Goal: Find specific page/section: Find specific page/section

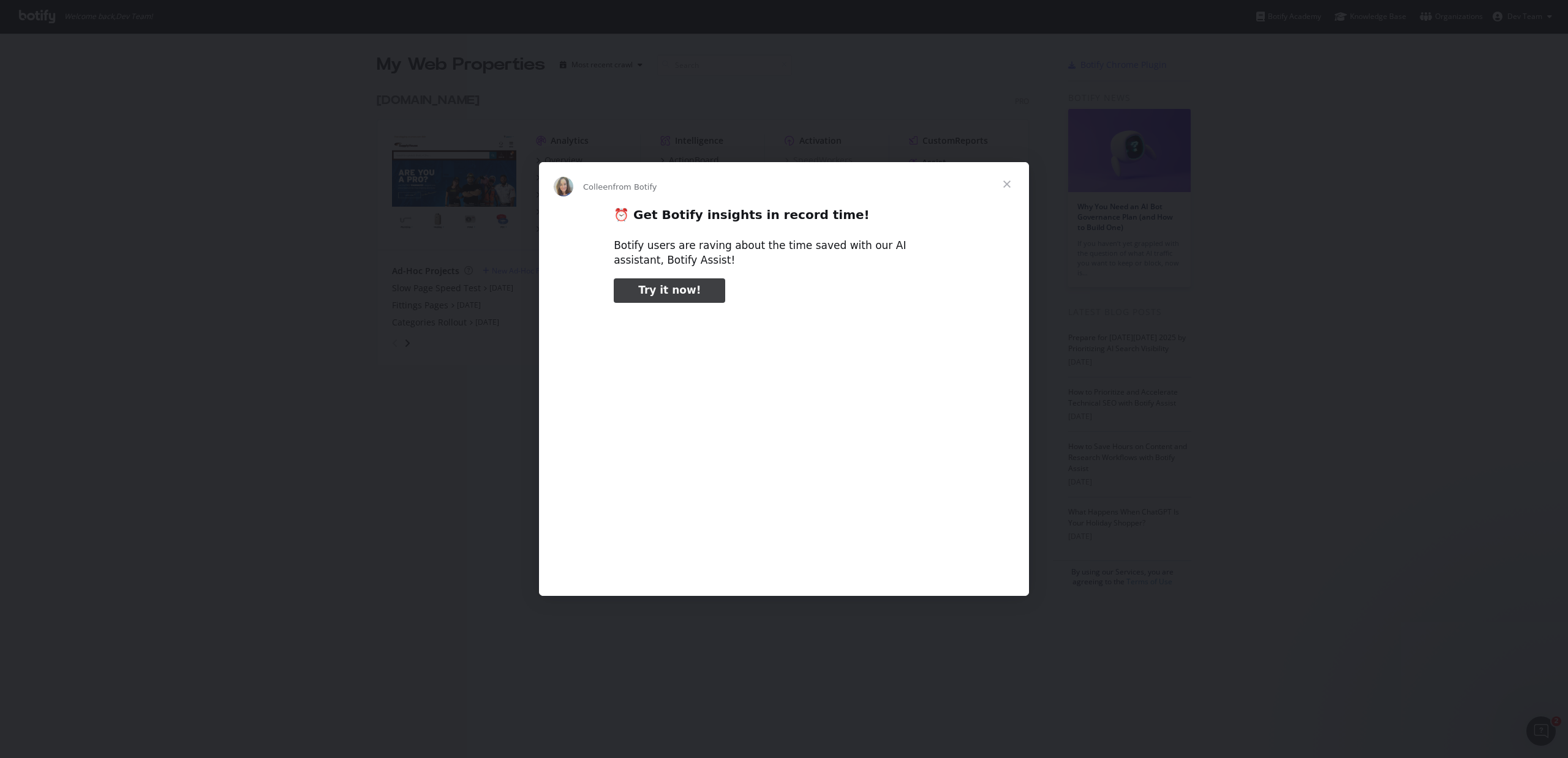
click at [1006, 182] on span "Close" at bounding box center [1006, 184] width 44 height 44
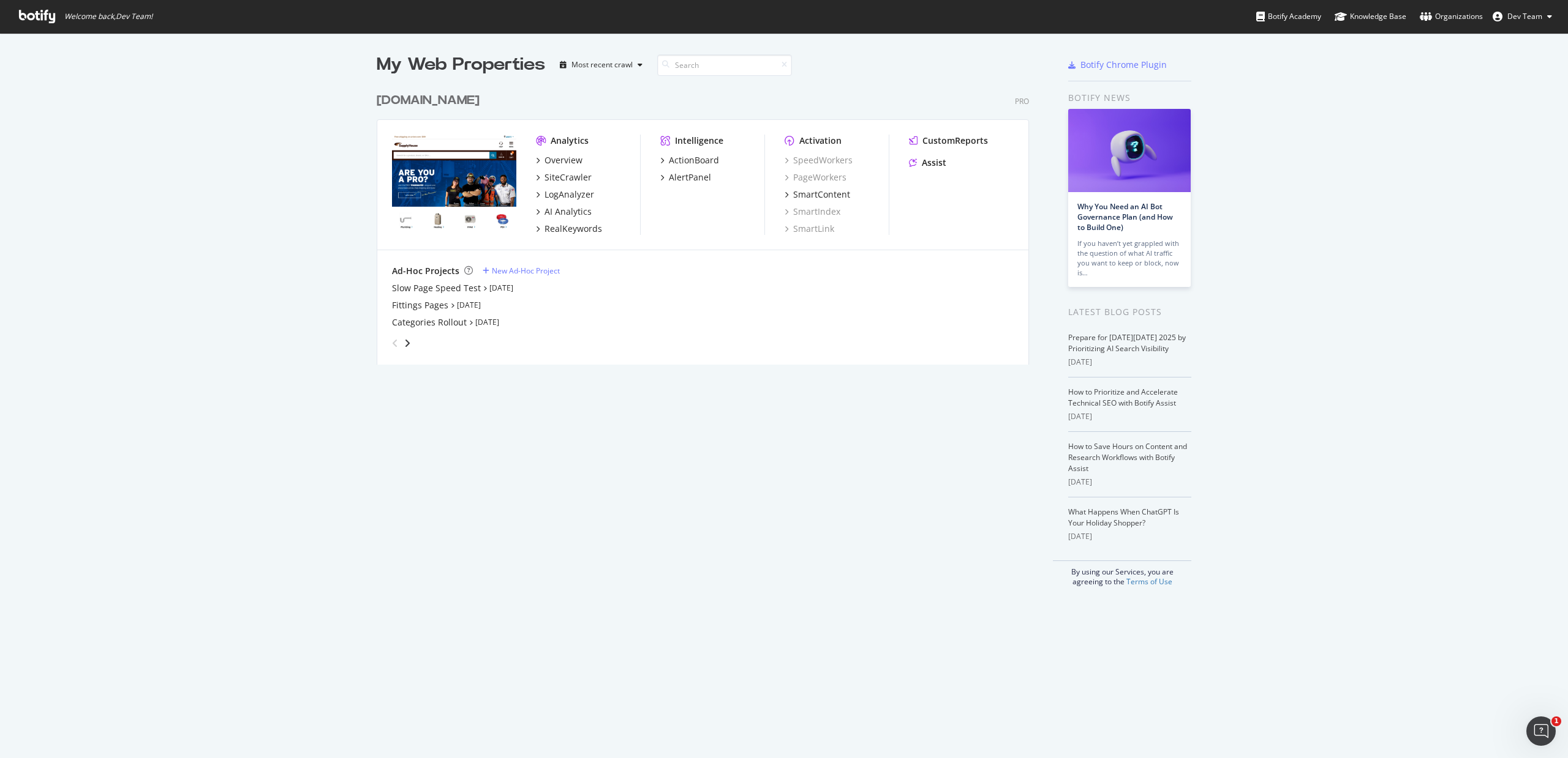
scroll to position [278, 653]
click at [481, 445] on div "My Web Properties Most recent crawl [DOMAIN_NAME] Pro Analytics Overview SiteCr…" at bounding box center [715, 320] width 677 height 534
click at [823, 199] on div "SmartContent" at bounding box center [821, 194] width 57 height 12
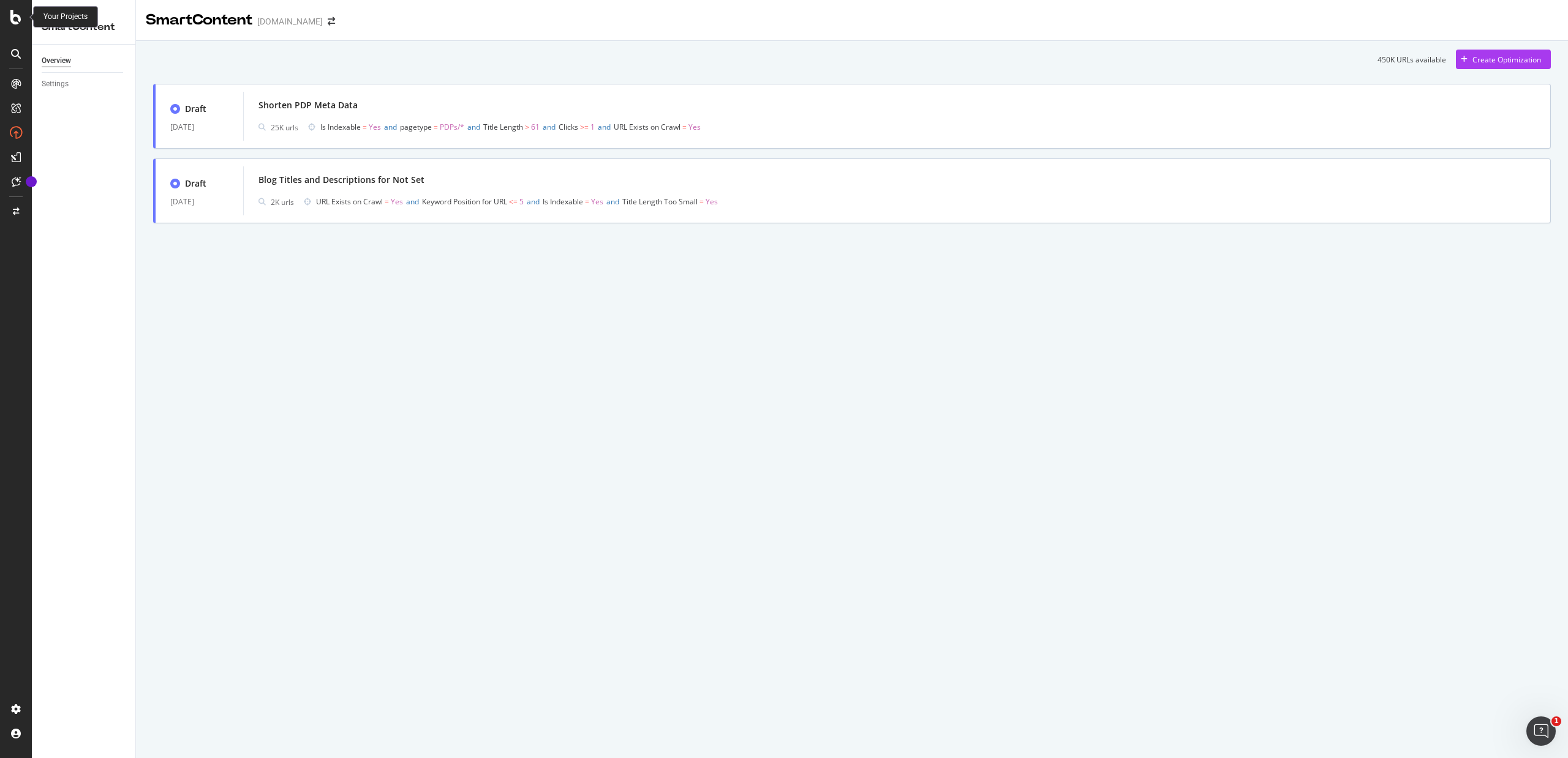
click at [13, 19] on icon at bounding box center [16, 18] width 11 height 15
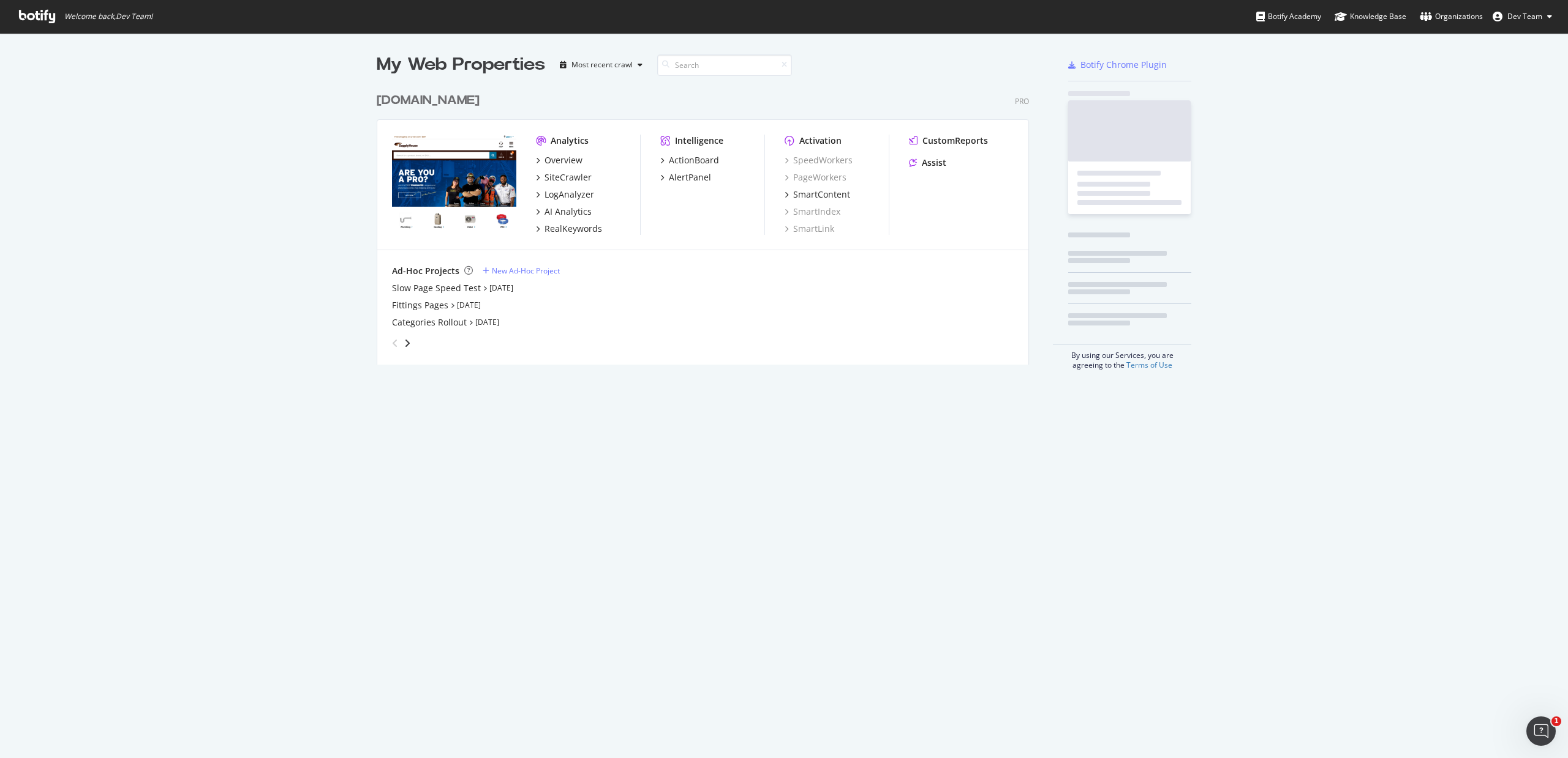
scroll to position [749, 1549]
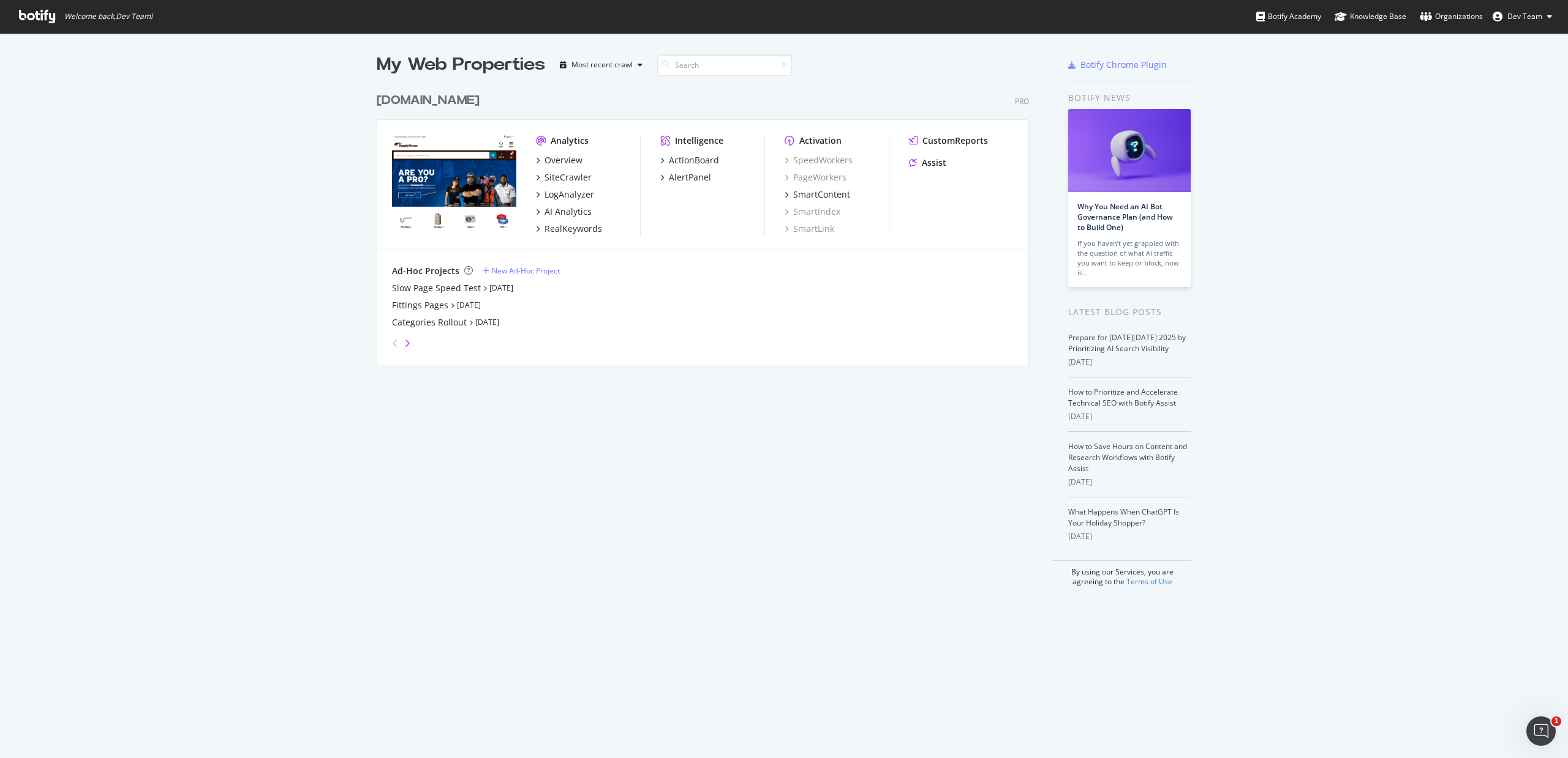
click at [404, 344] on icon "angle-right" at bounding box center [407, 343] width 6 height 10
click at [452, 288] on div "Internal Users View Crawl" at bounding box center [444, 288] width 105 height 12
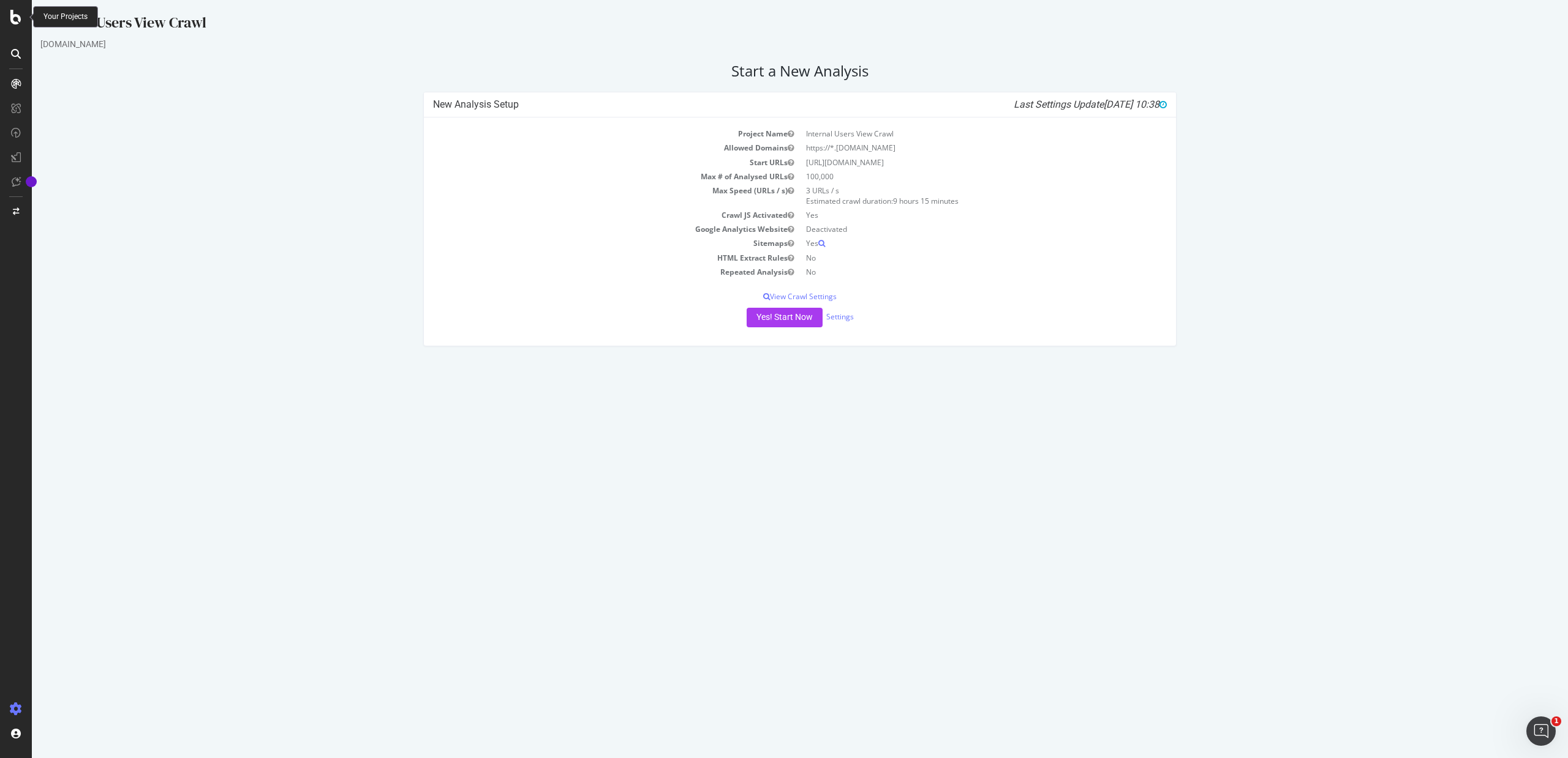
click at [15, 22] on icon at bounding box center [16, 18] width 11 height 15
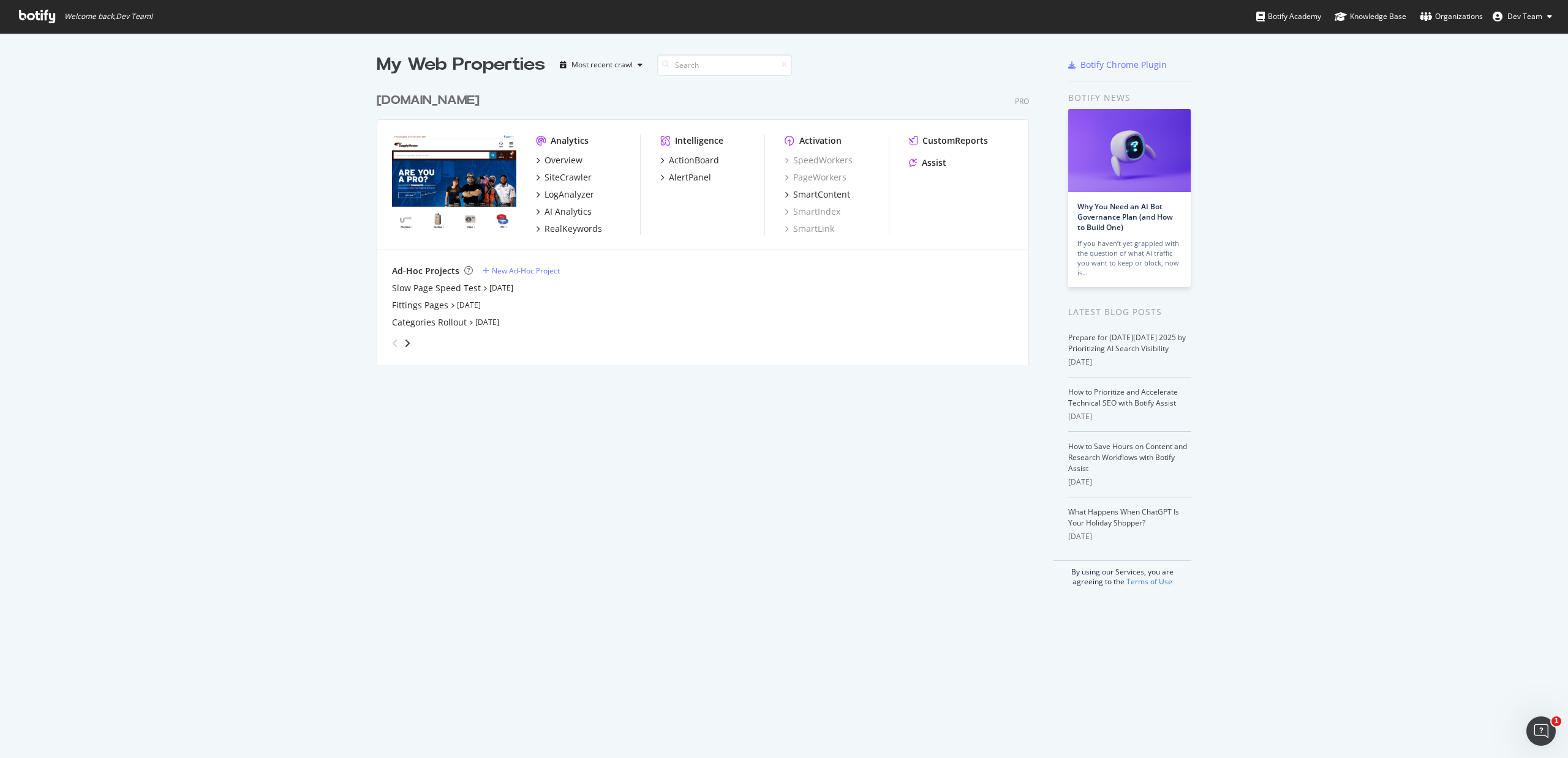
scroll to position [749, 1549]
click at [627, 66] on div "Most recent crawl" at bounding box center [602, 65] width 61 height 7
click at [715, 61] on input at bounding box center [724, 65] width 135 height 21
paste input "[URL][TECHNICAL_ID]"
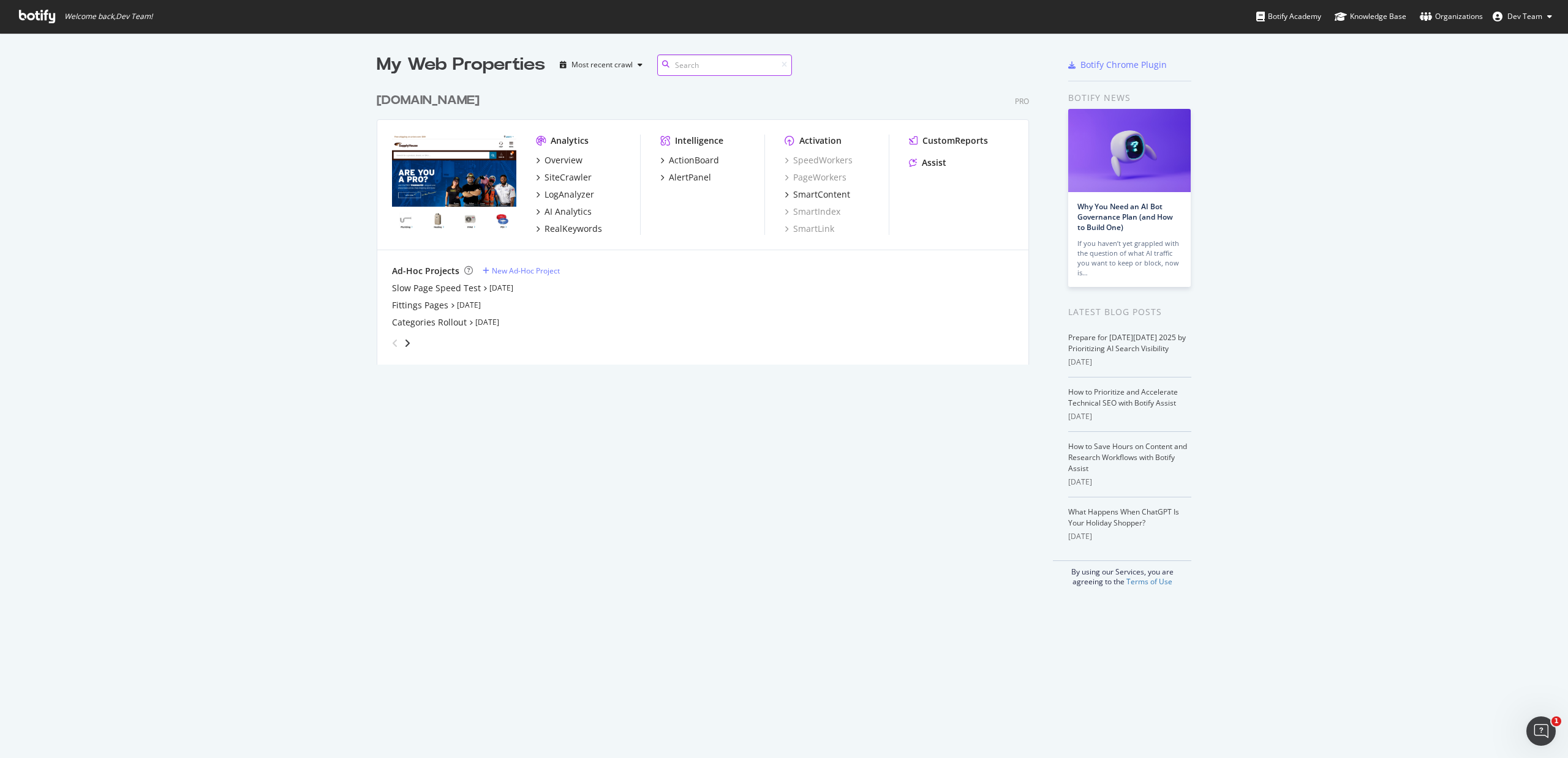
type input "[URL][TECHNICAL_ID]"
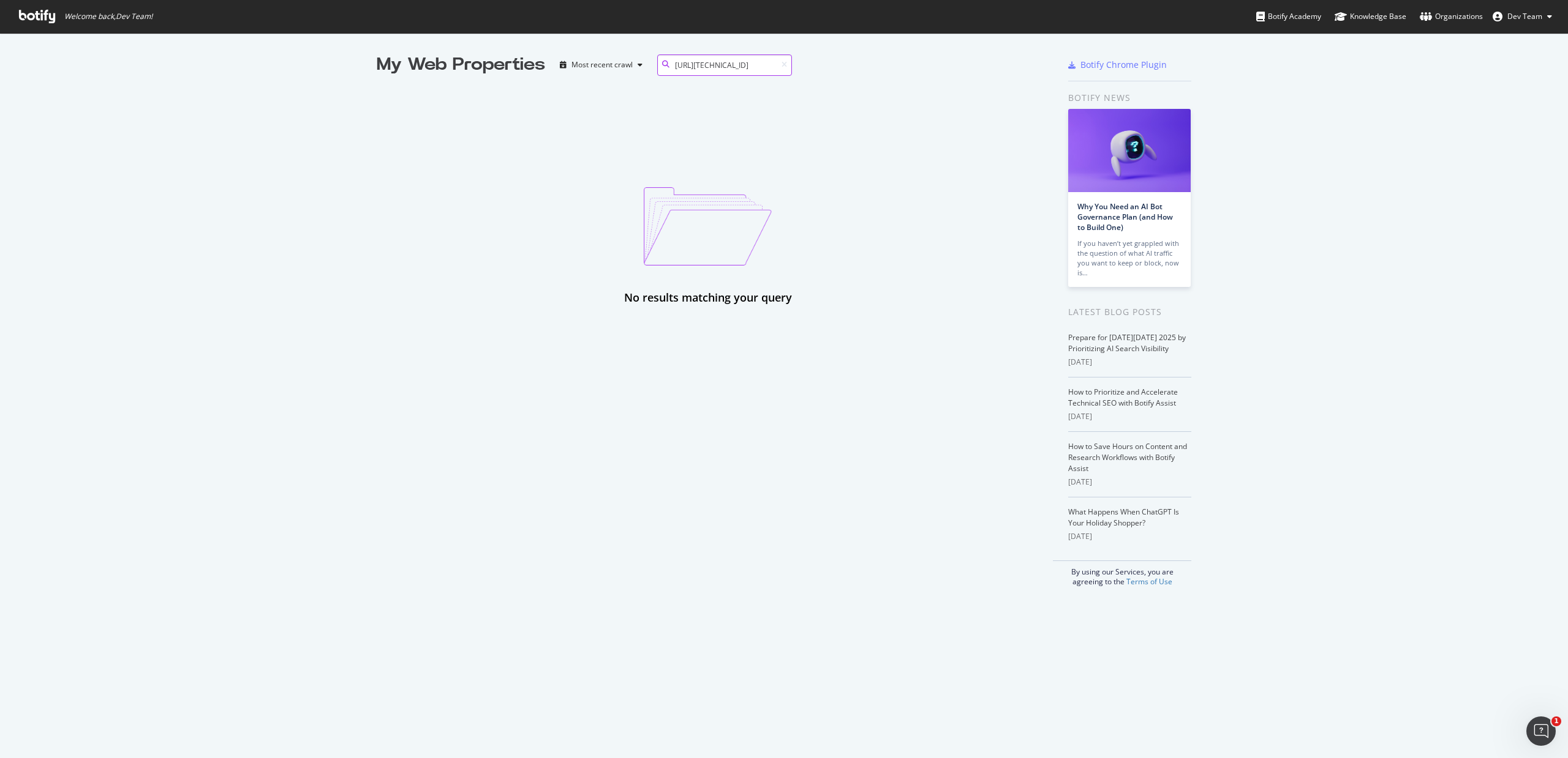
click at [715, 61] on input "[URL][TECHNICAL_ID]" at bounding box center [724, 65] width 135 height 21
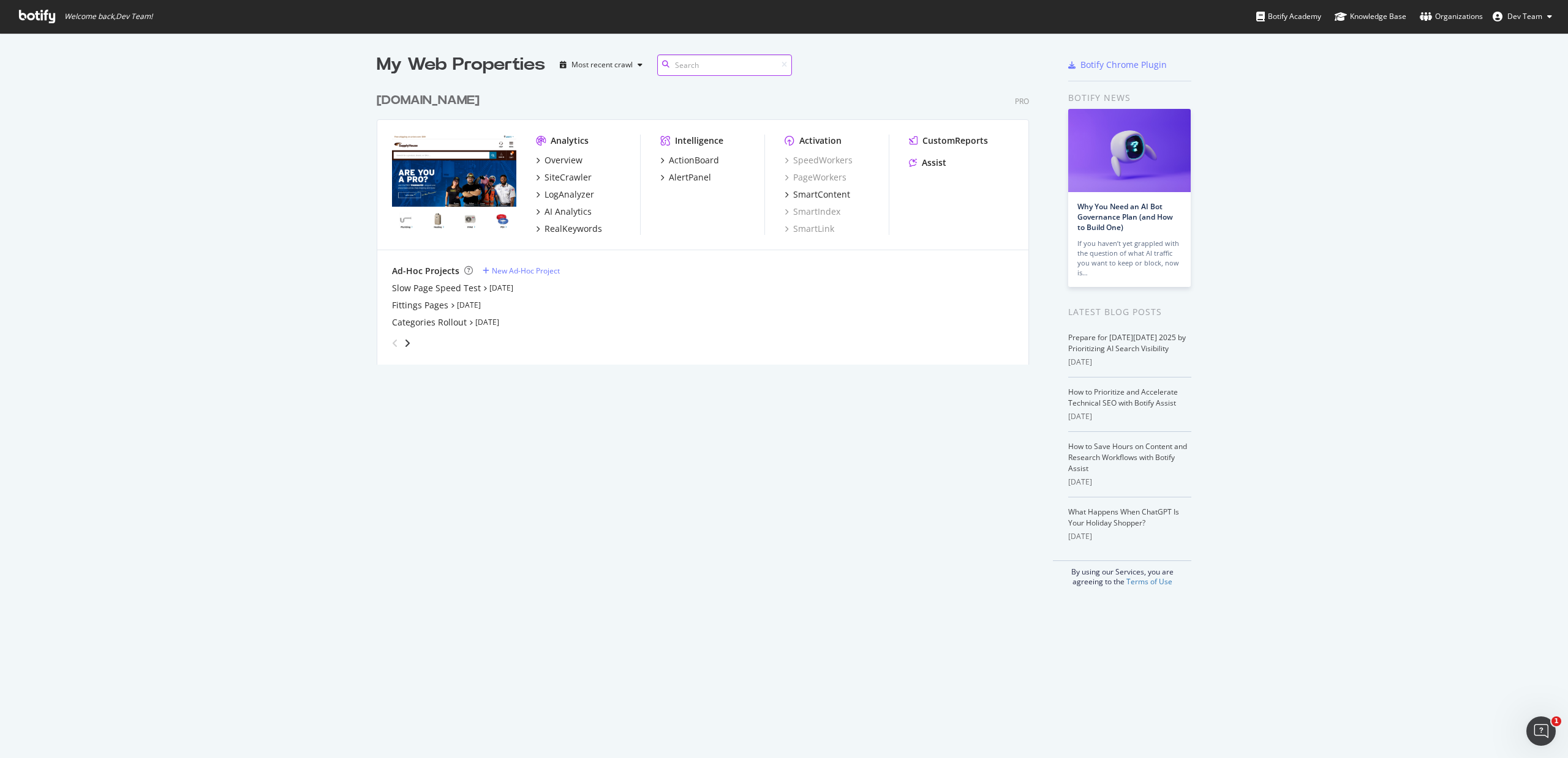
scroll to position [278, 653]
click at [348, 405] on div "My Web Properties Most recent crawl [DOMAIN_NAME] Pro Analytics Overview SiteCr…" at bounding box center [784, 320] width 1568 height 573
